Goal: Communication & Community: Answer question/provide support

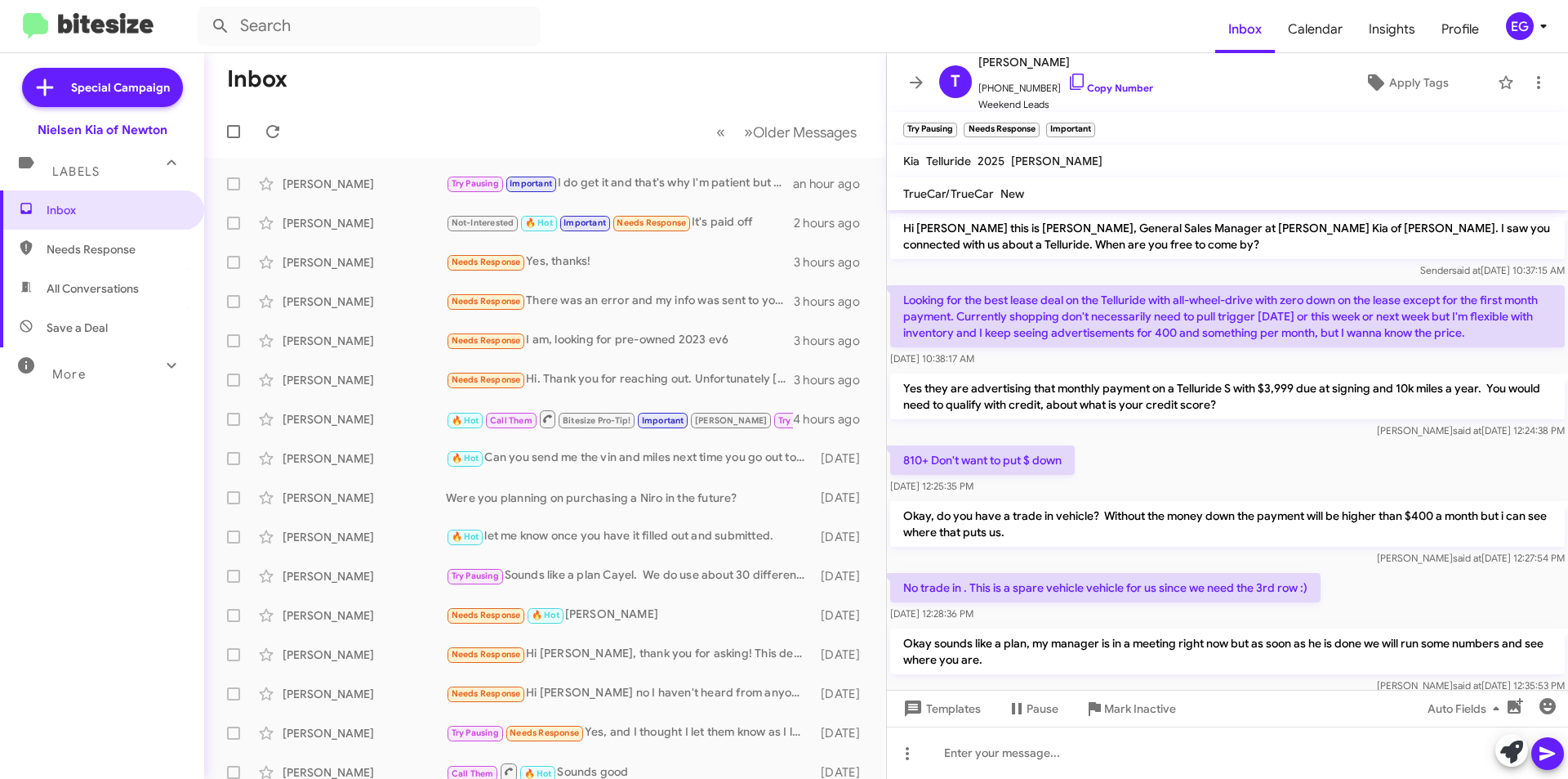
scroll to position [1197, 0]
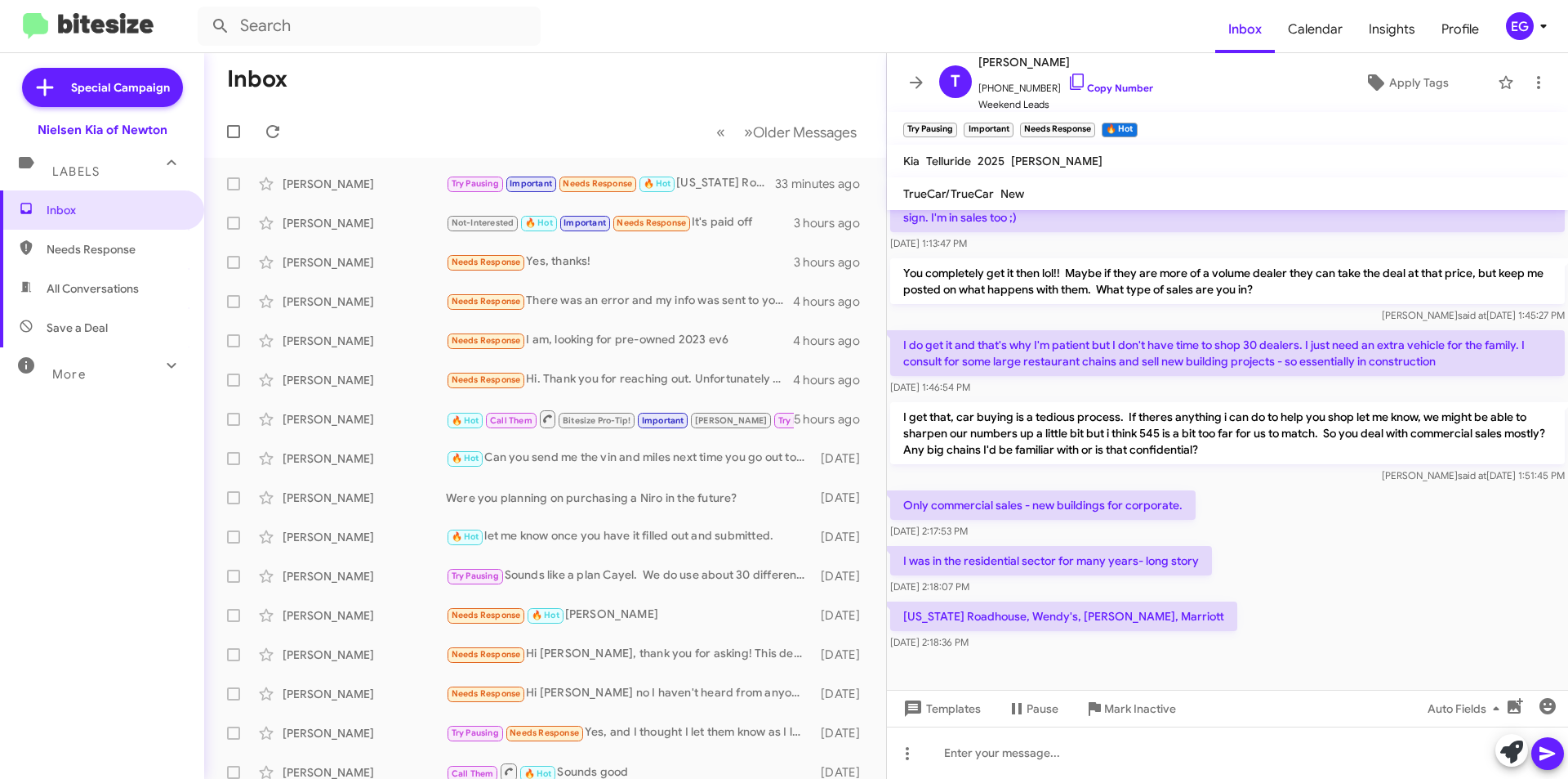
scroll to position [844, 0]
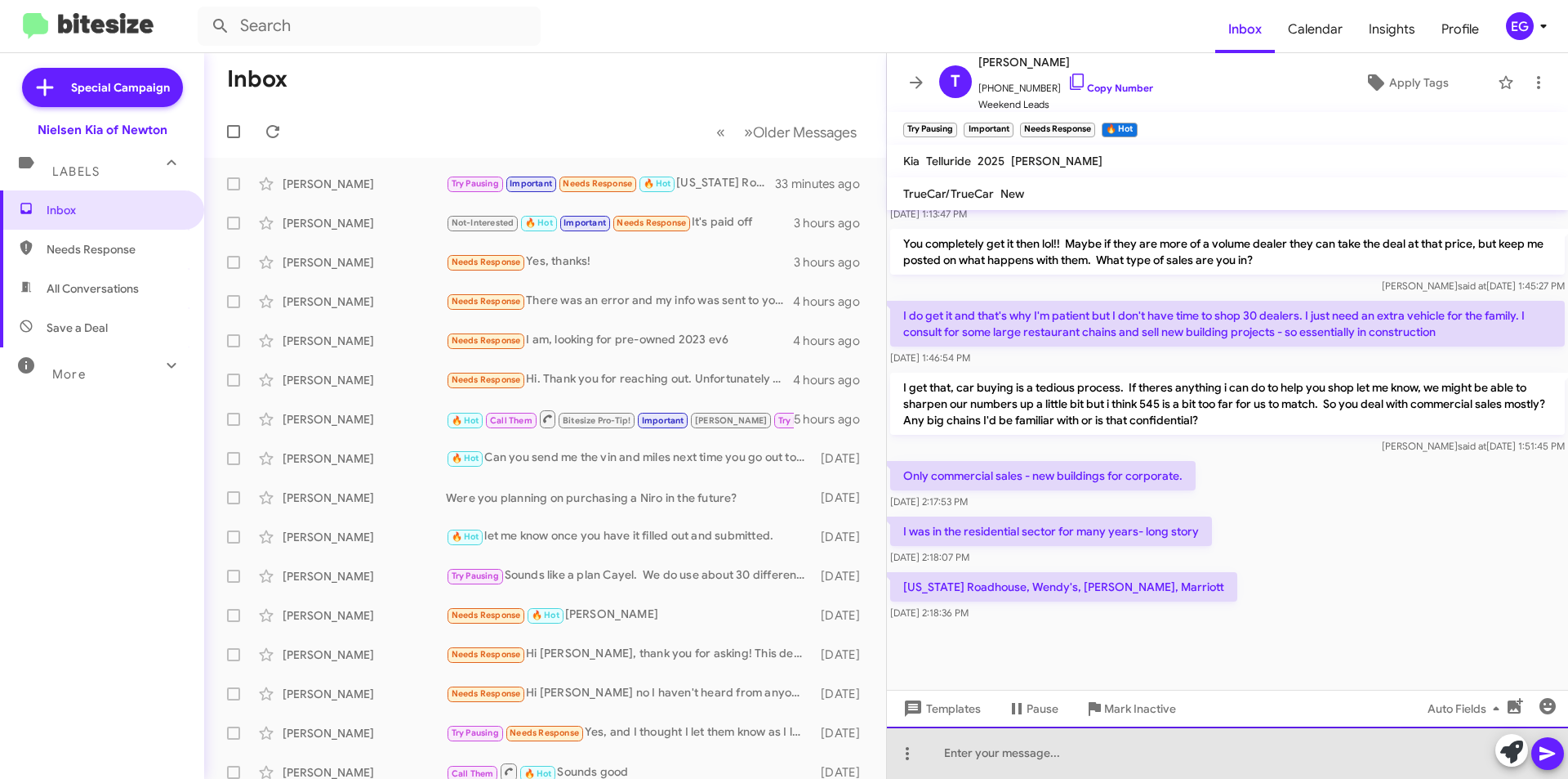
click at [966, 760] on div at bounding box center [1227, 752] width 681 height 52
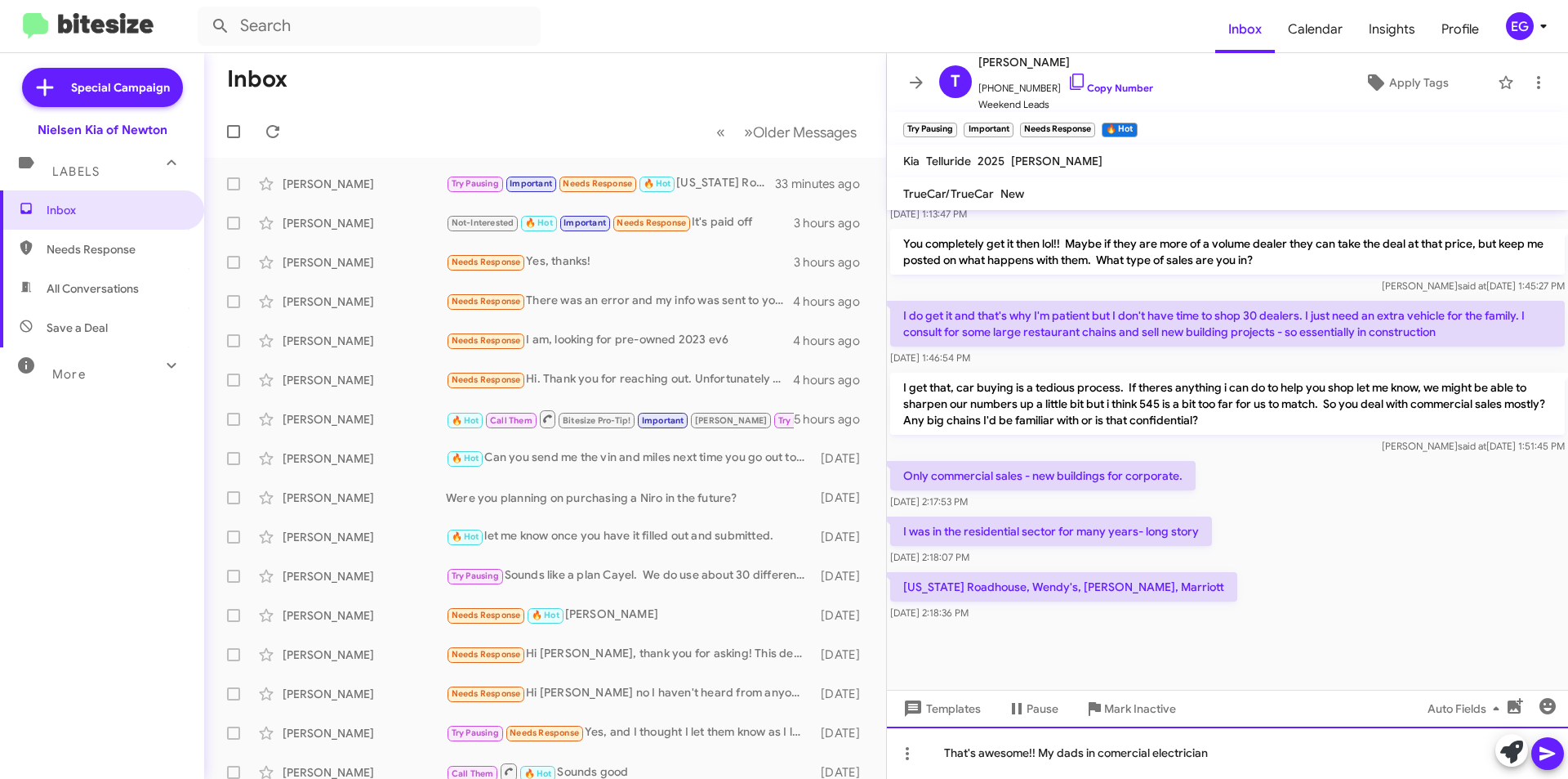
click at [1088, 754] on div "That's awesome!! My dads in comercial electrician" at bounding box center [1227, 752] width 681 height 52
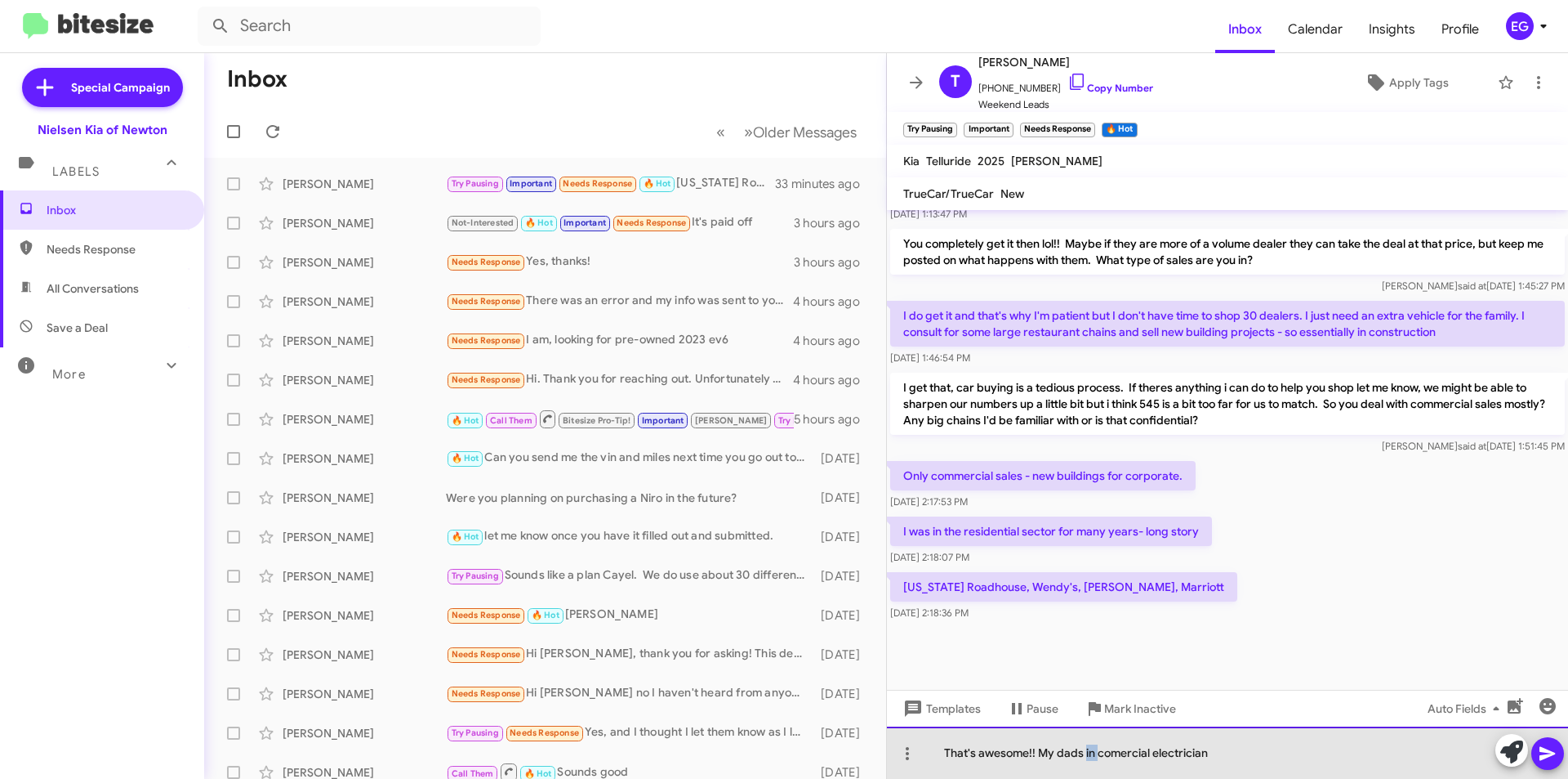
click at [1088, 754] on div "That's awesome!! My dads in comercial electrician" at bounding box center [1227, 752] width 681 height 52
click at [1268, 748] on div "That's awesome!! My dads a commercial electrician" at bounding box center [1227, 752] width 681 height 52
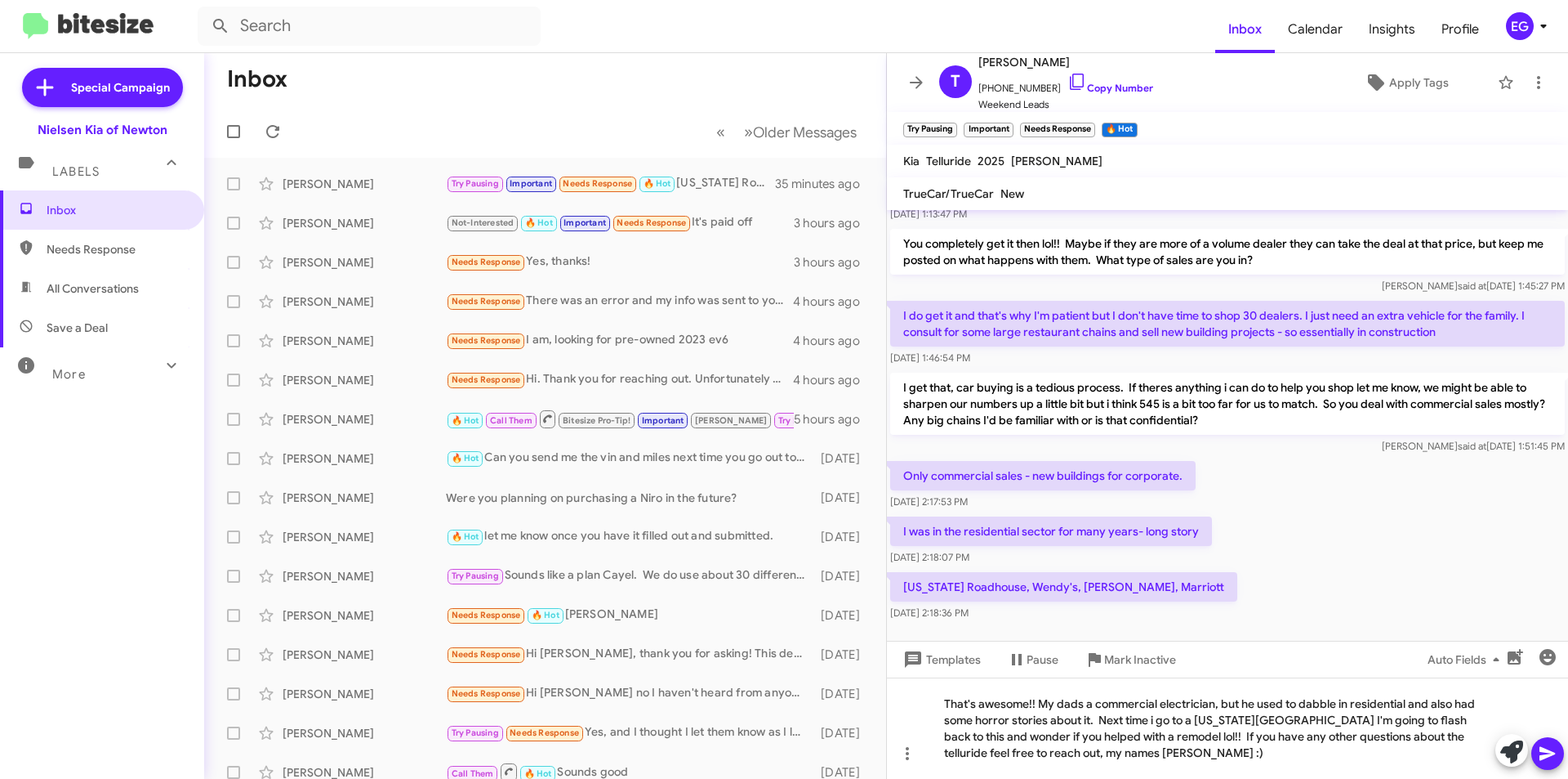
click at [1544, 757] on icon at bounding box center [1547, 754] width 15 height 14
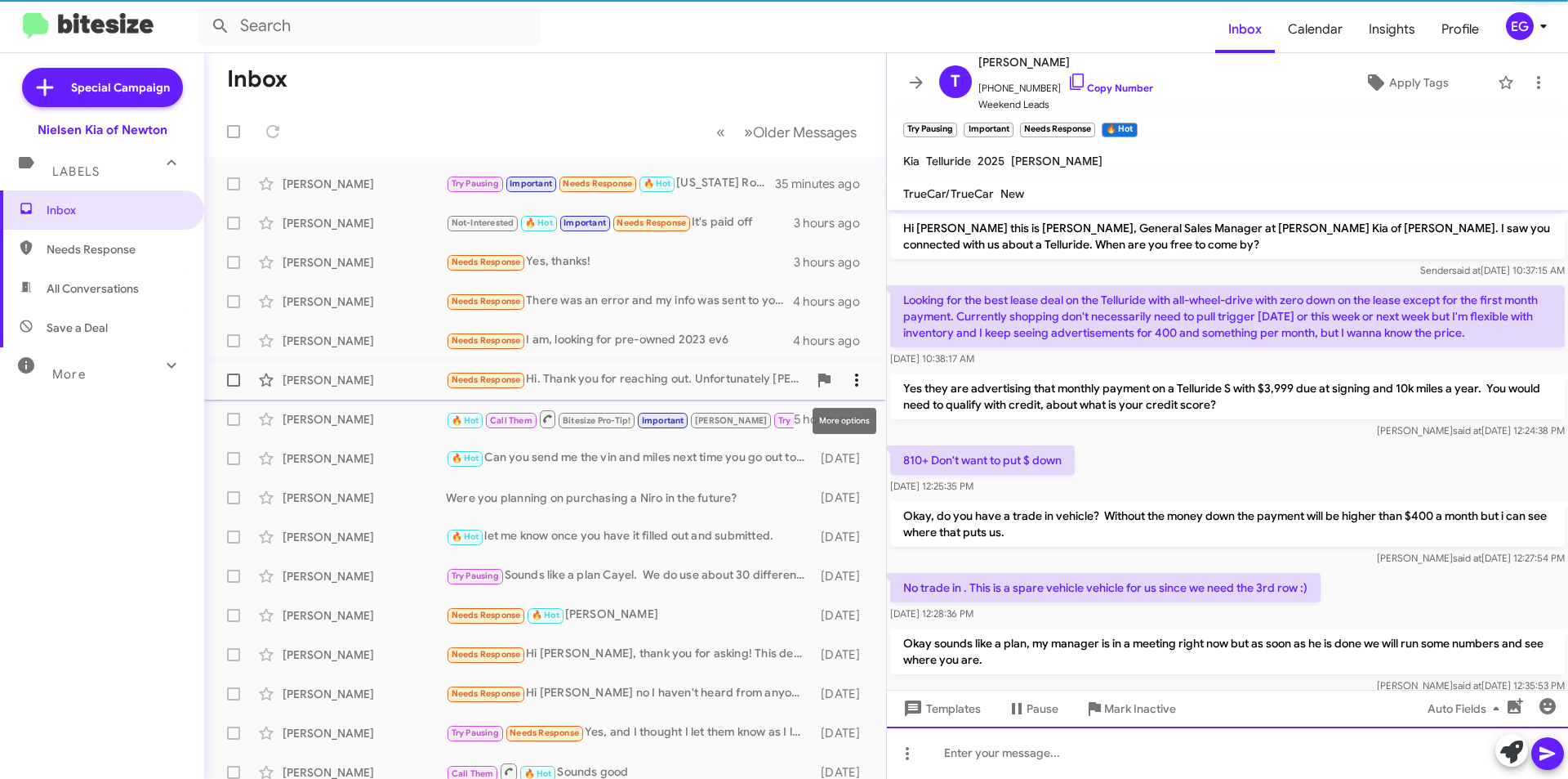
scroll to position [82, 0]
